Goal: Information Seeking & Learning: Understand process/instructions

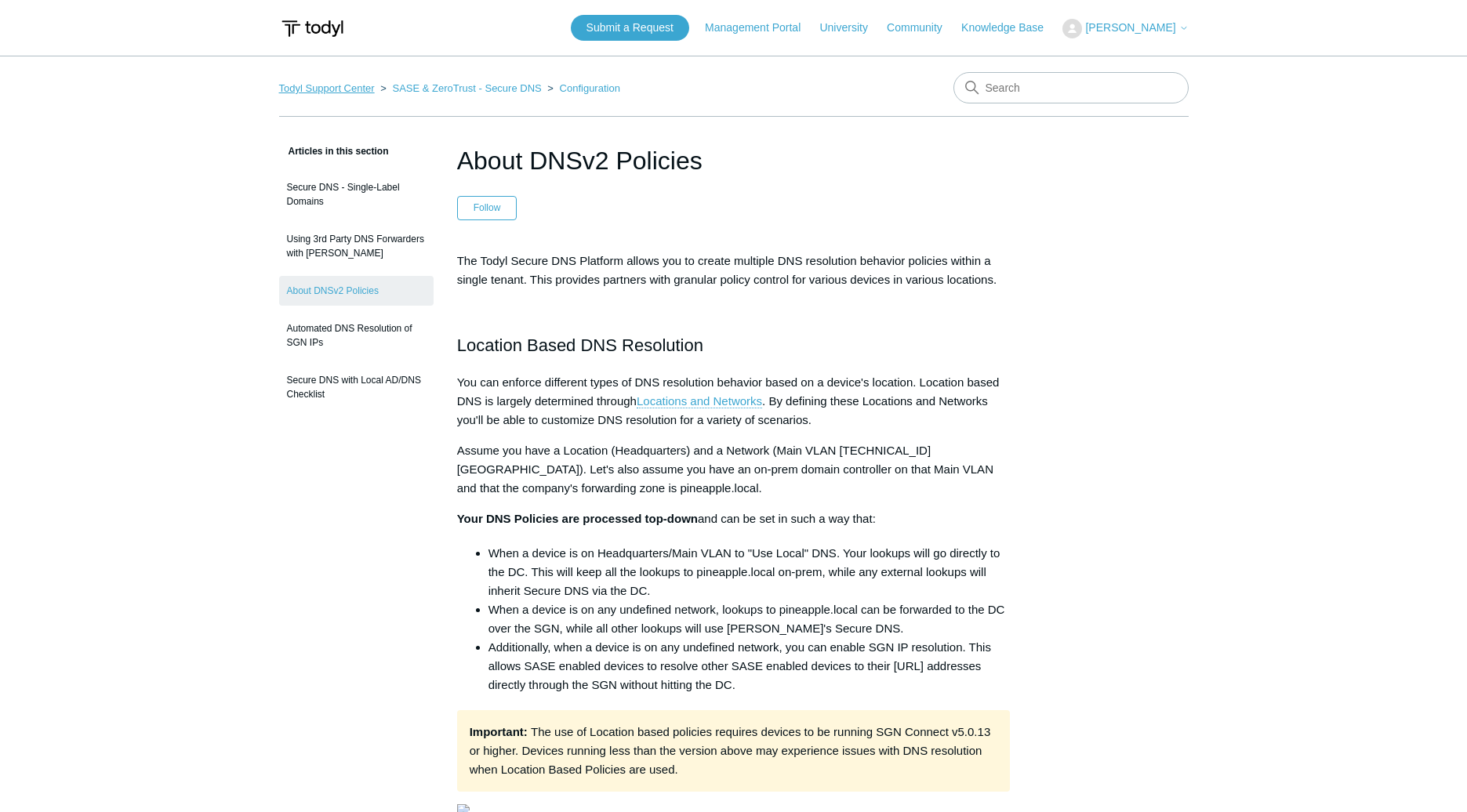
click at [312, 90] on link "Todyl Support Center" at bounding box center [327, 88] width 96 height 12
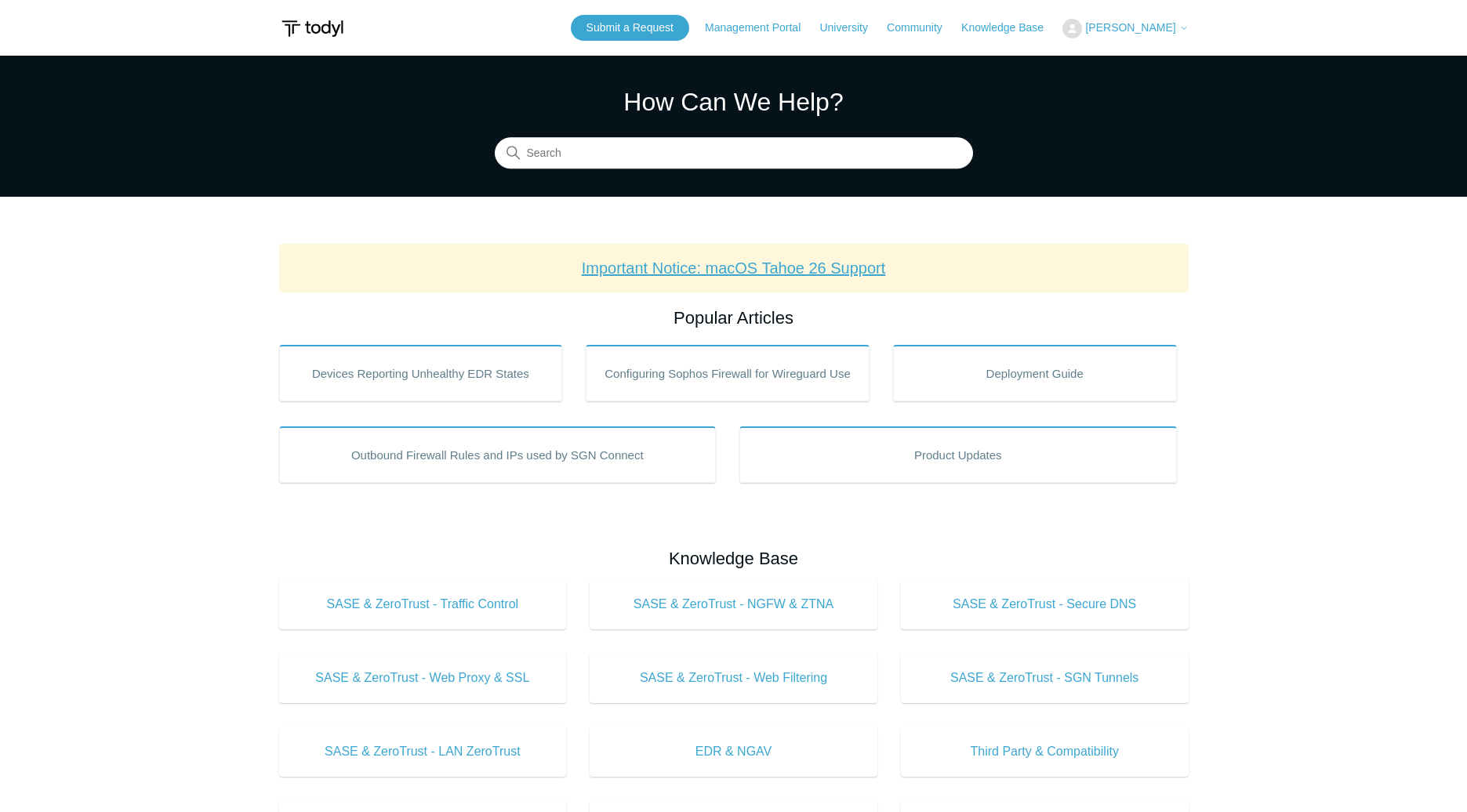
click at [805, 267] on link "Important Notice: macOS Tahoe 26 Support" at bounding box center [734, 268] width 304 height 17
click at [618, 149] on input "Search" at bounding box center [734, 153] width 478 height 32
click at [629, 152] on input "Search" at bounding box center [734, 153] width 478 height 32
click at [739, 155] on input "Search" at bounding box center [734, 153] width 478 height 32
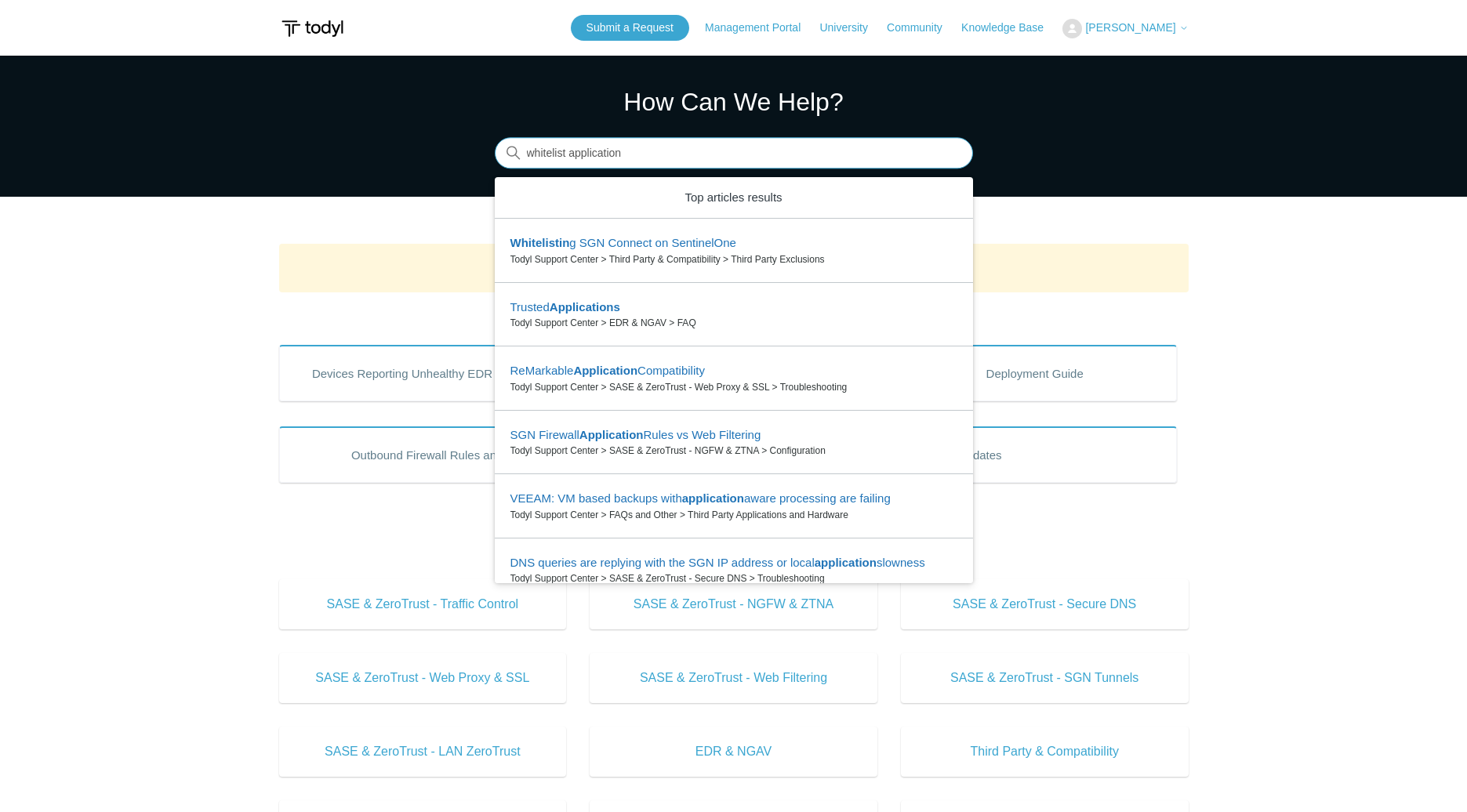
type input "whitelist application"
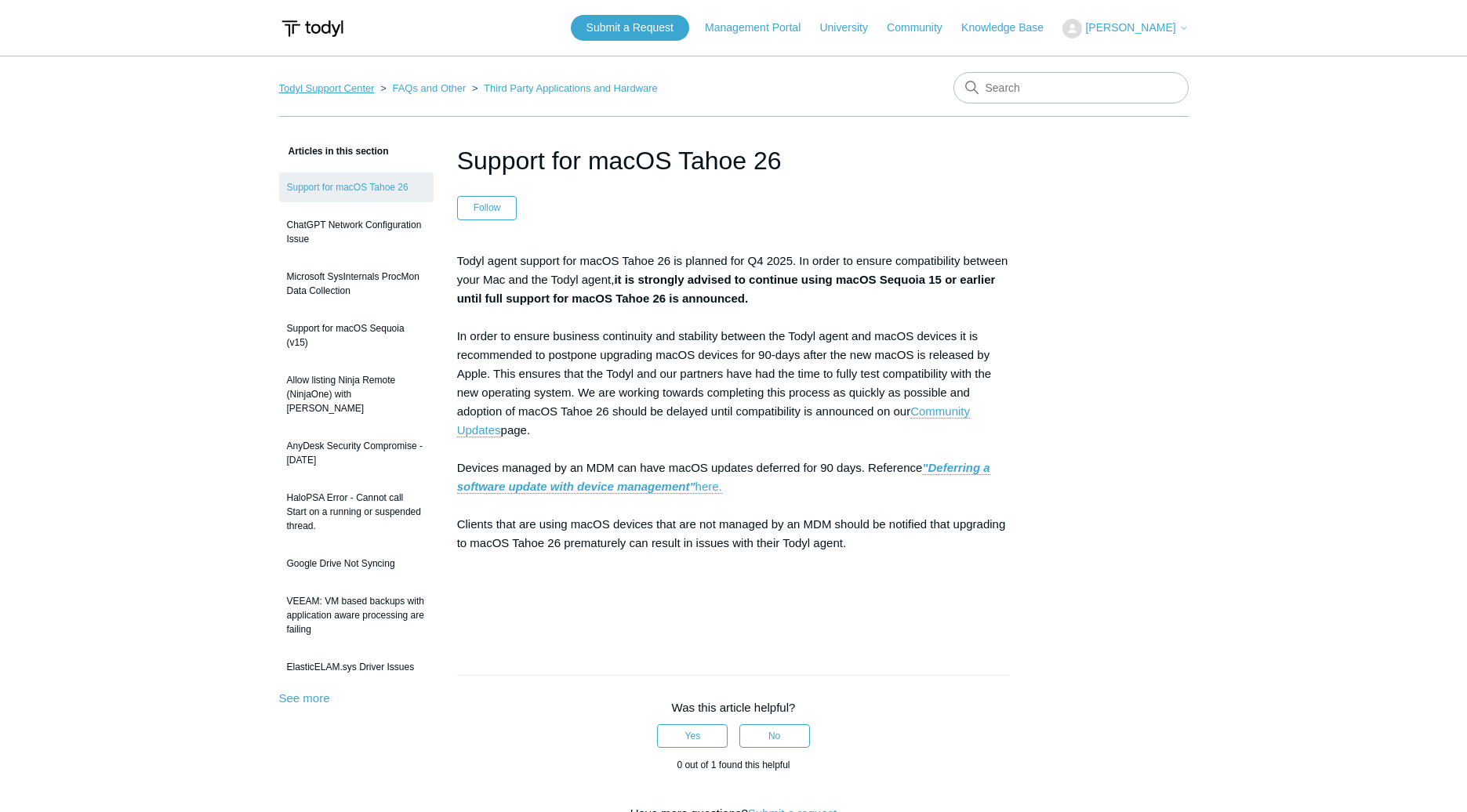
click at [343, 91] on link "Todyl Support Center" at bounding box center [327, 88] width 96 height 12
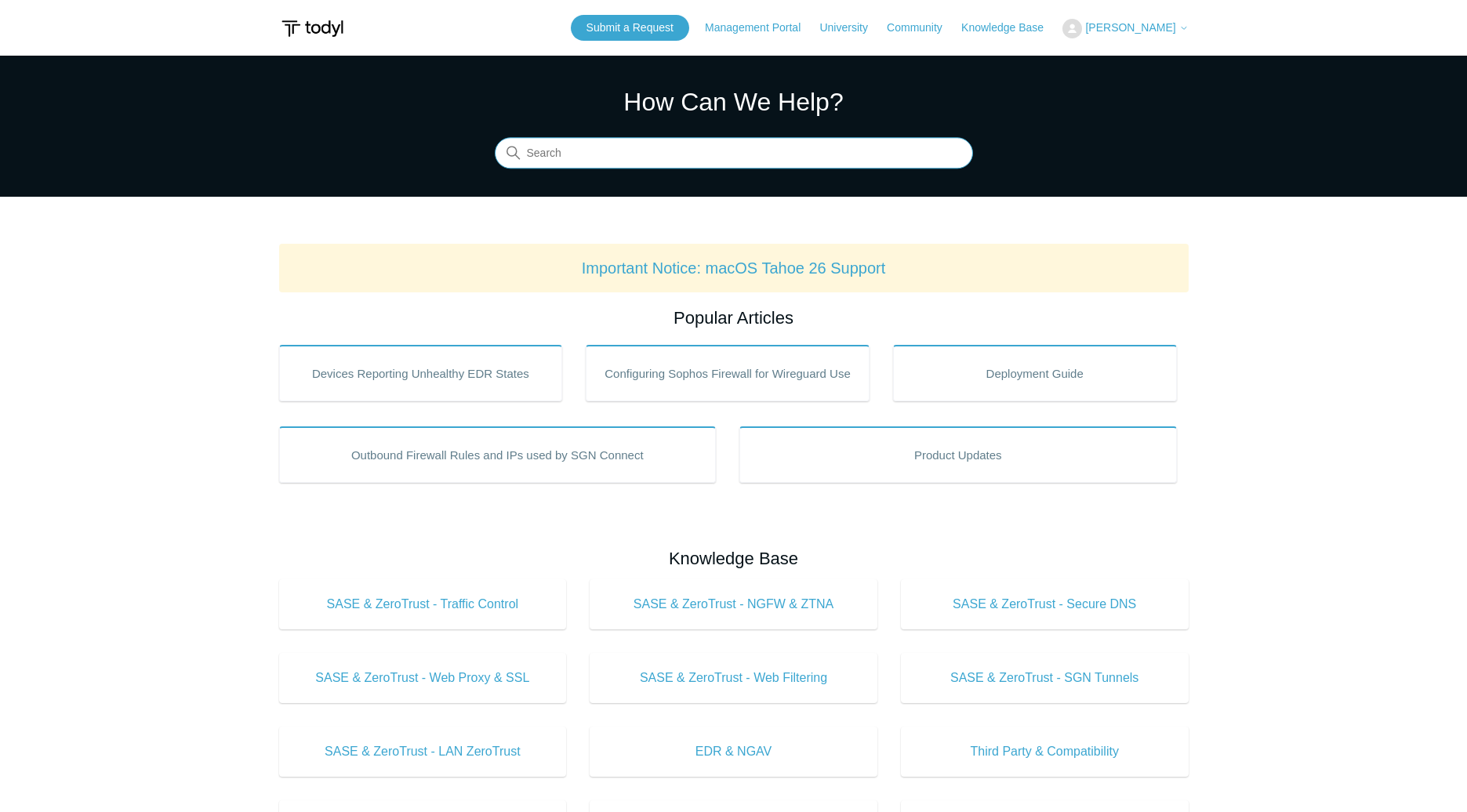
click at [609, 154] on input "Search" at bounding box center [734, 153] width 478 height 32
type input "whitelist a domain"
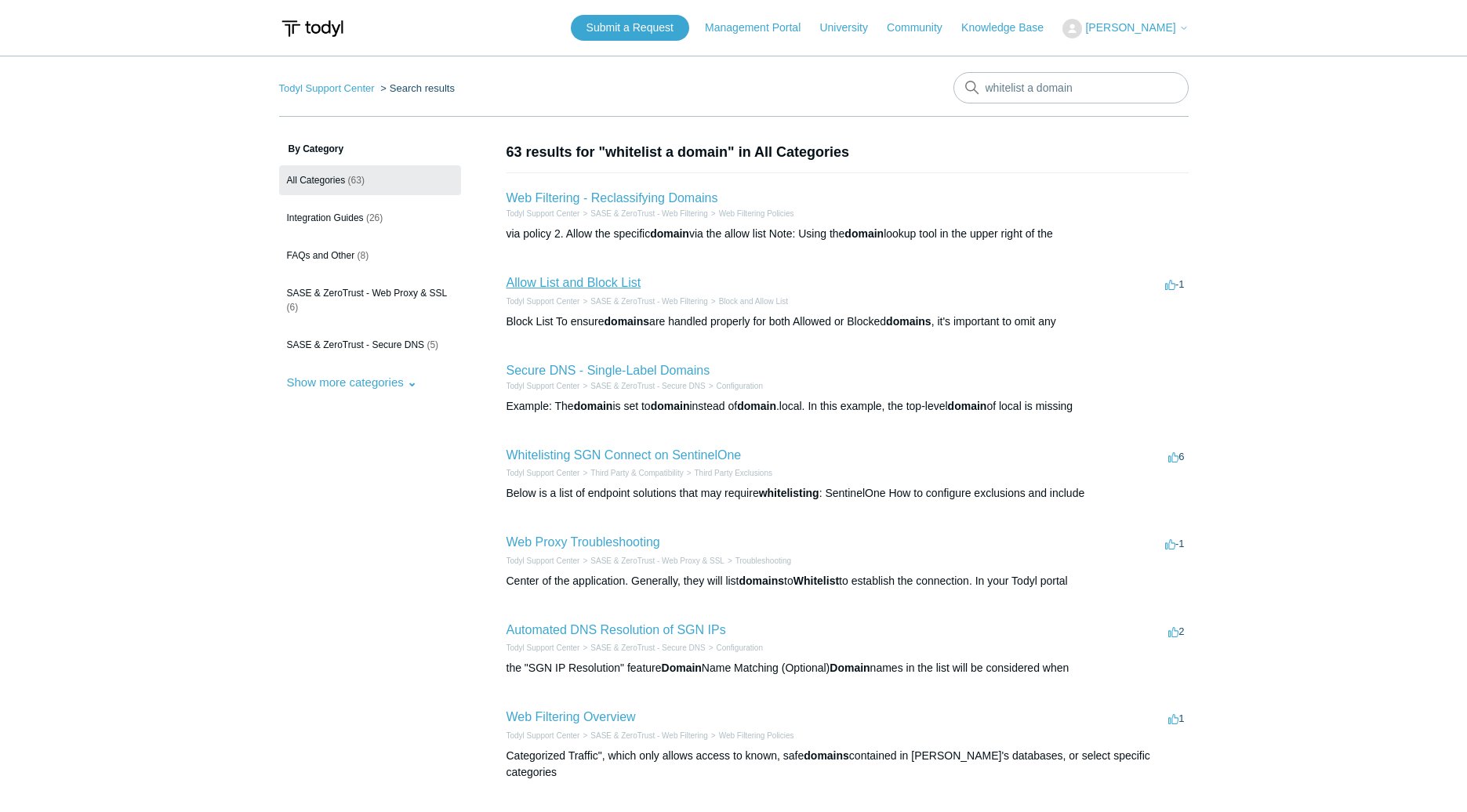
click at [586, 281] on link "Allow List and Block List" at bounding box center [573, 283] width 135 height 13
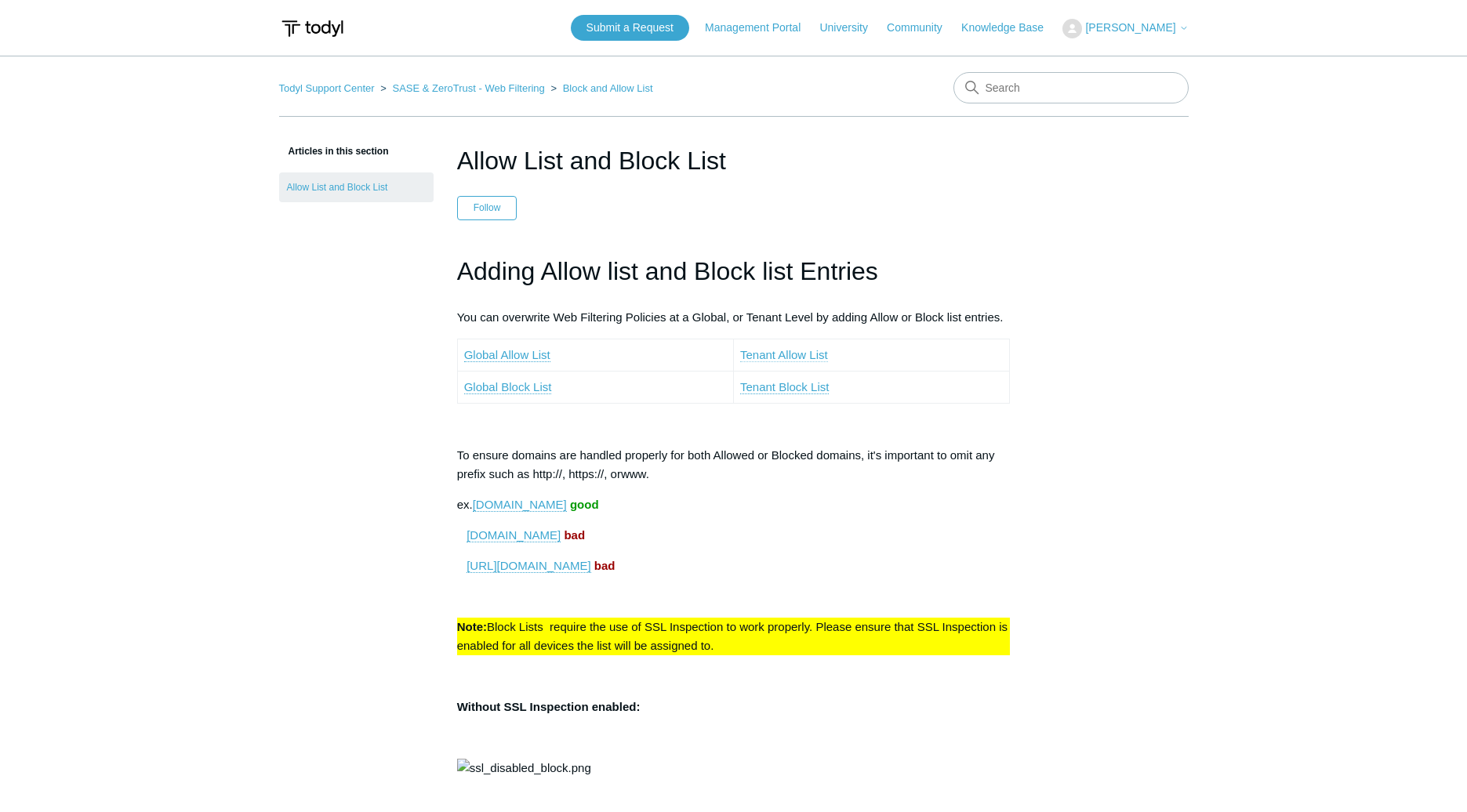
click at [764, 353] on link "Tenant Allow List" at bounding box center [784, 355] width 88 height 14
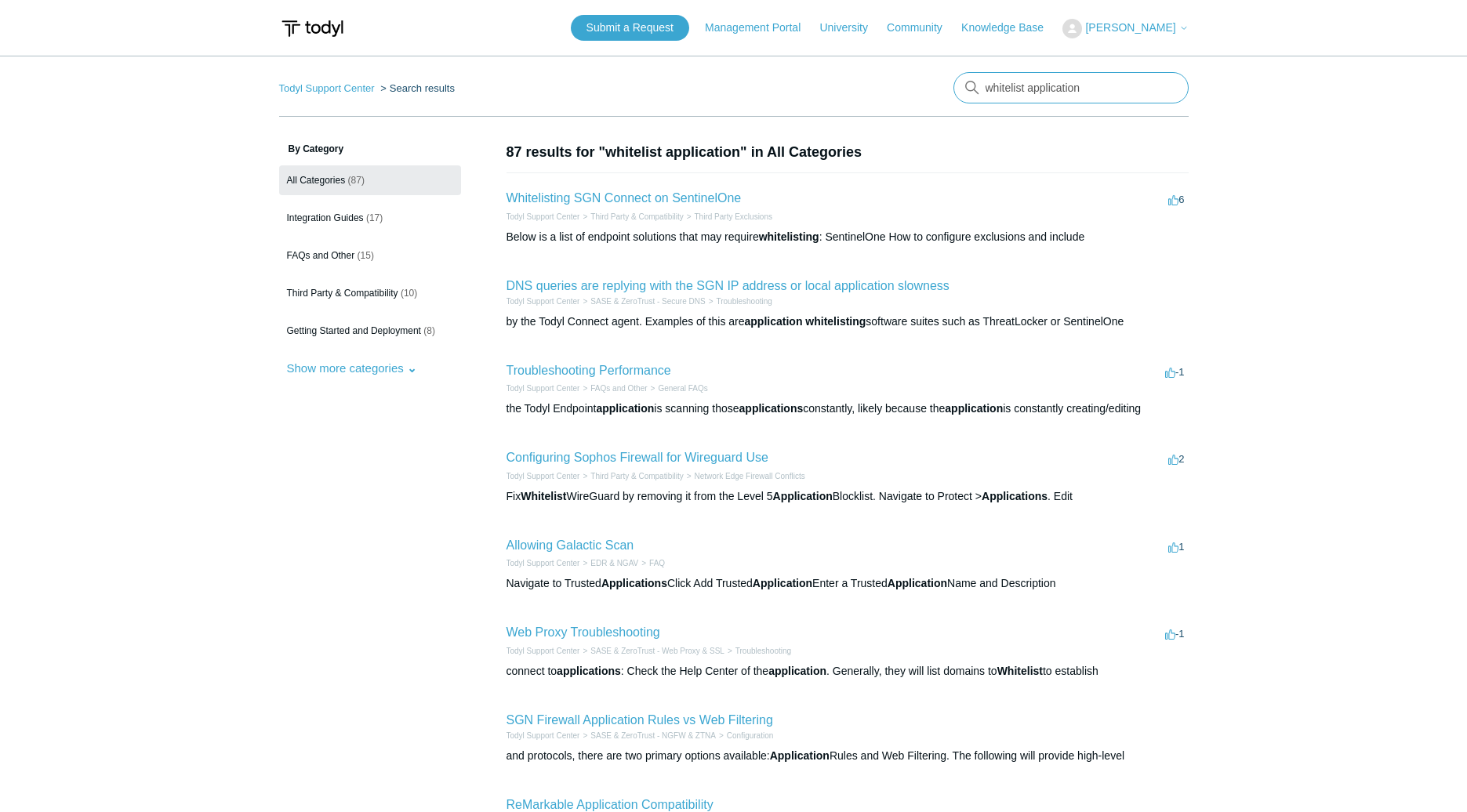
click at [1058, 92] on input "whitelist application" at bounding box center [1070, 87] width 235 height 32
type input "nvidia"
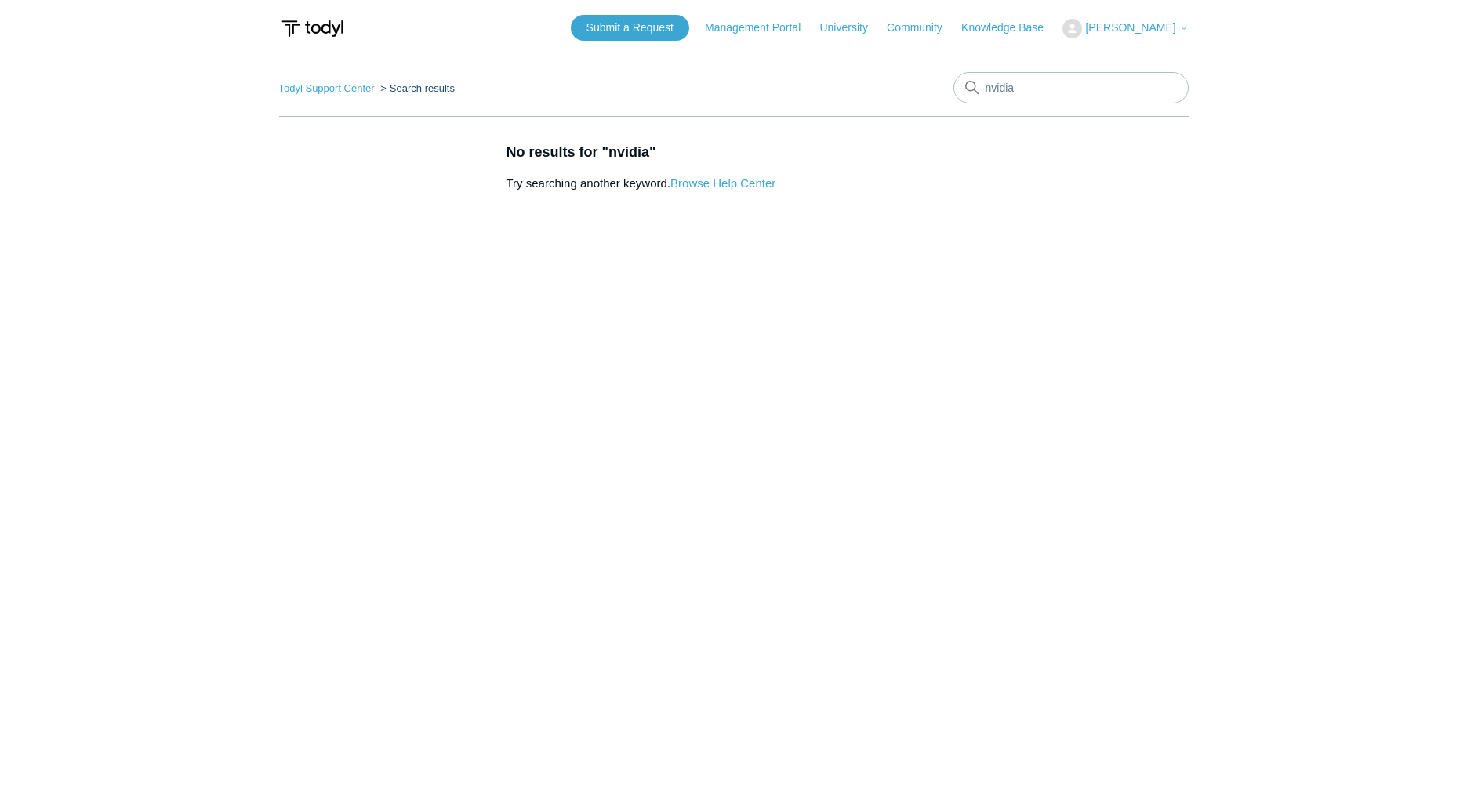
click at [721, 354] on main "Todyl Support Center Search results nvidia No results for "nvidia" Try searchin…" at bounding box center [734, 421] width 1467 height 731
